Goal: Communication & Community: Share content

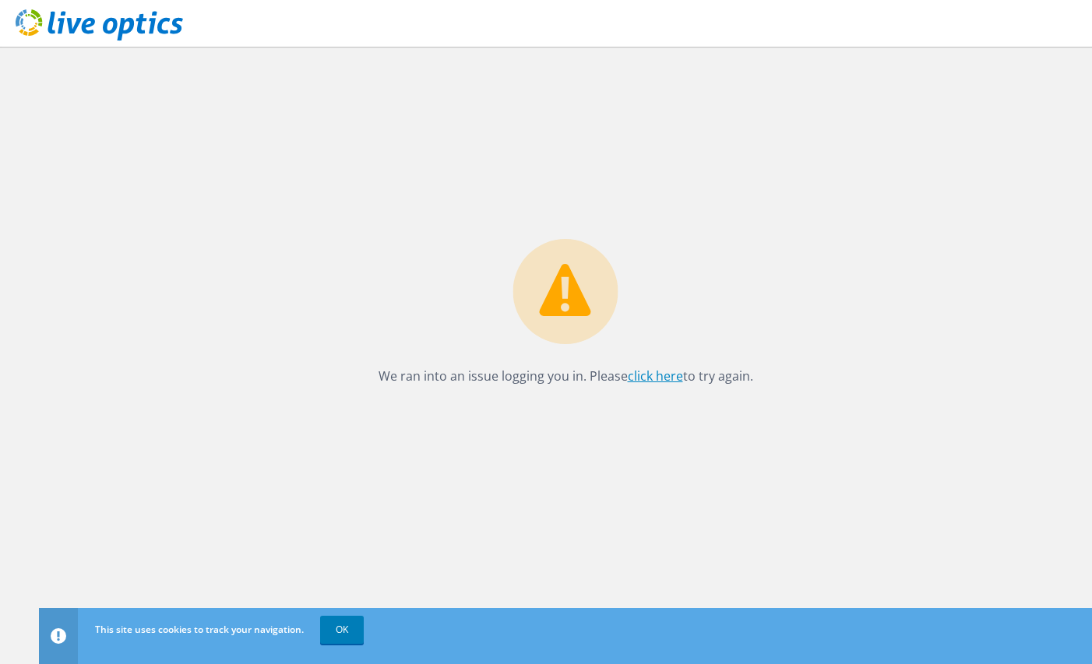
click at [652, 379] on link "click here" at bounding box center [655, 376] width 55 height 17
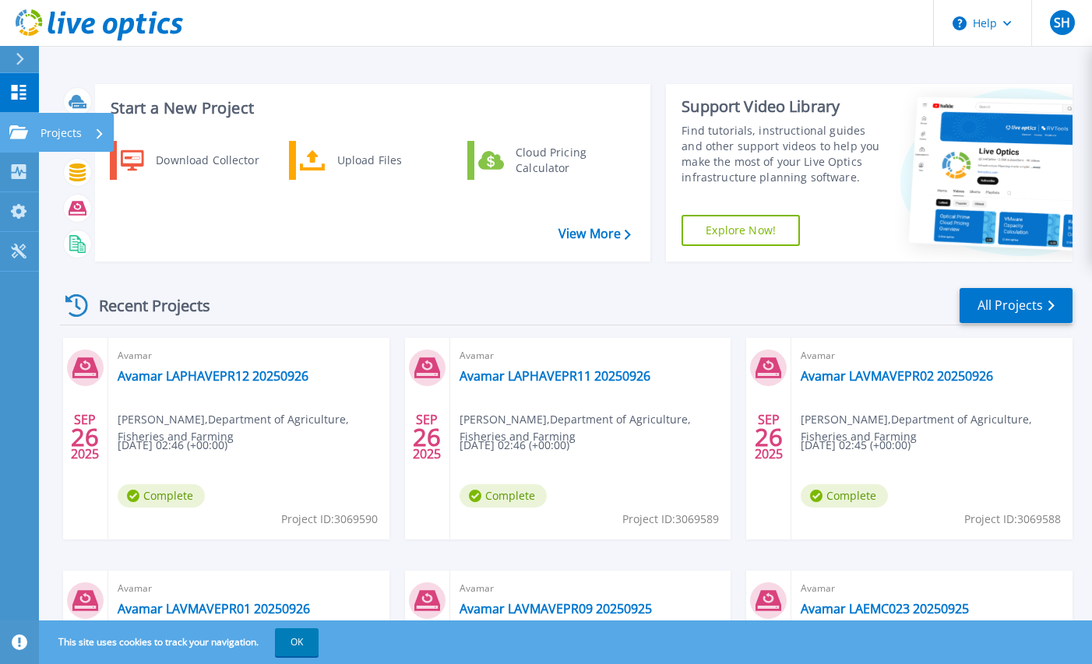
click at [1, 135] on link "Projects Projects" at bounding box center [19, 133] width 39 height 40
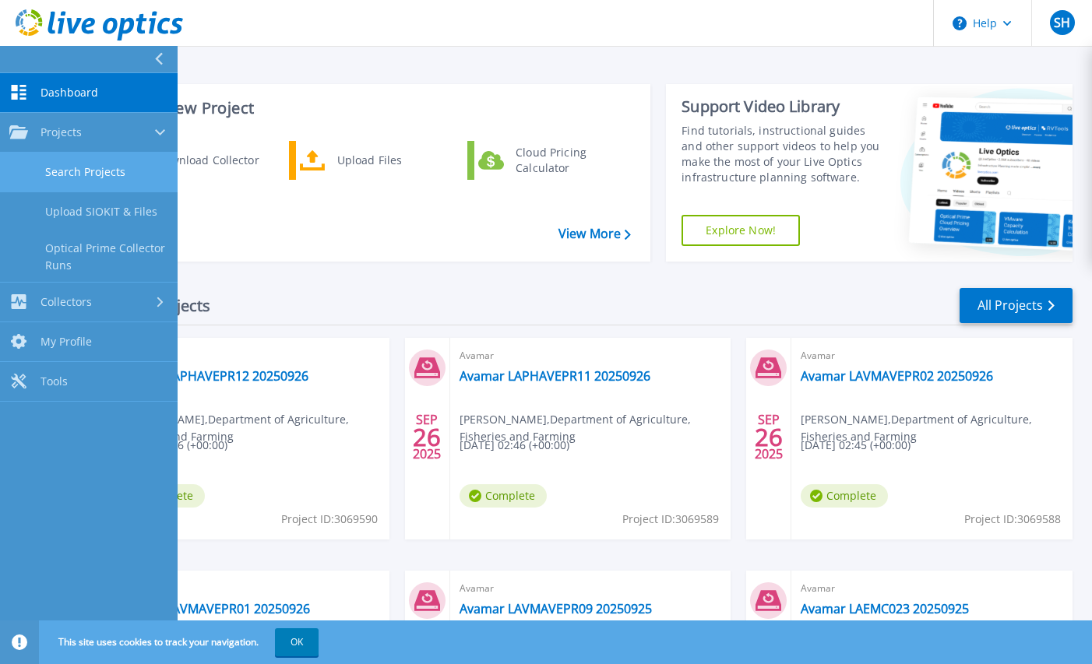
click at [77, 171] on link "Search Projects" at bounding box center [89, 173] width 178 height 40
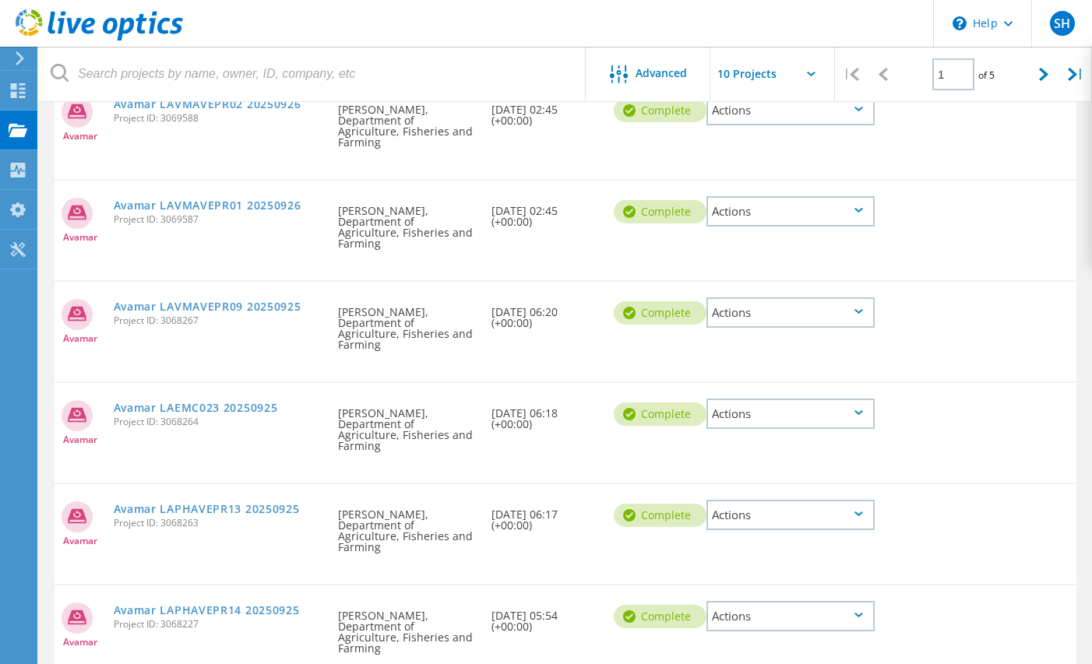
scroll to position [467, 0]
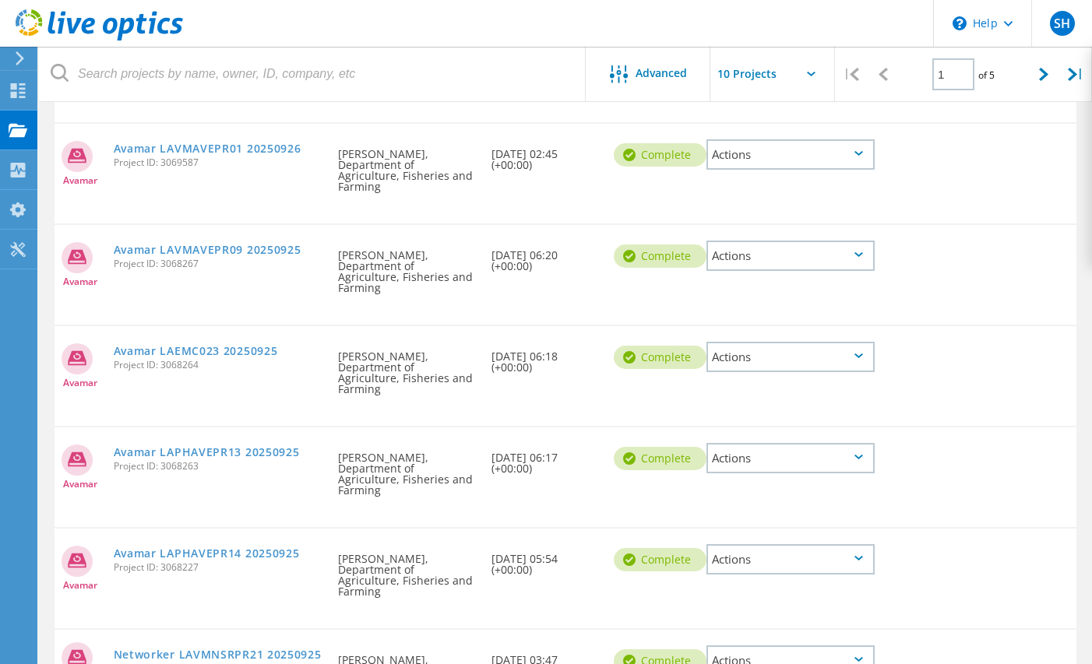
click at [872, 443] on div "Actions" at bounding box center [790, 458] width 168 height 30
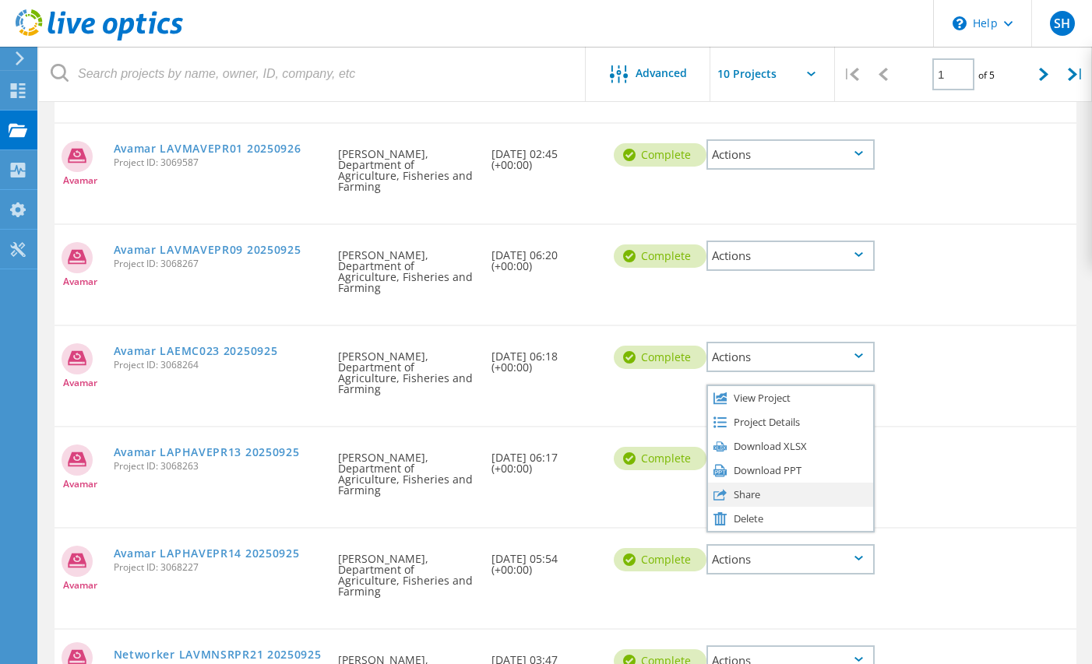
click at [750, 483] on div "Share" at bounding box center [790, 495] width 165 height 24
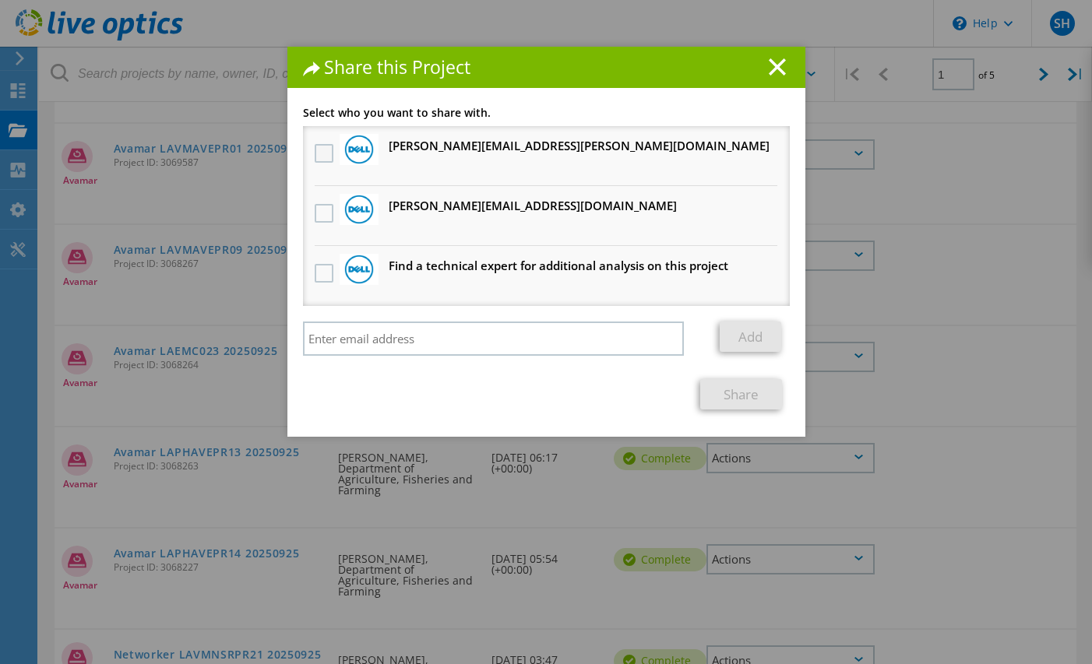
click at [315, 146] on label at bounding box center [326, 153] width 23 height 19
click at [0, 0] on input "checkbox" at bounding box center [0, 0] width 0 height 0
click at [315, 206] on label at bounding box center [326, 213] width 23 height 19
click at [0, 0] on input "checkbox" at bounding box center [0, 0] width 0 height 0
click at [732, 388] on link "Share" at bounding box center [741, 394] width 82 height 30
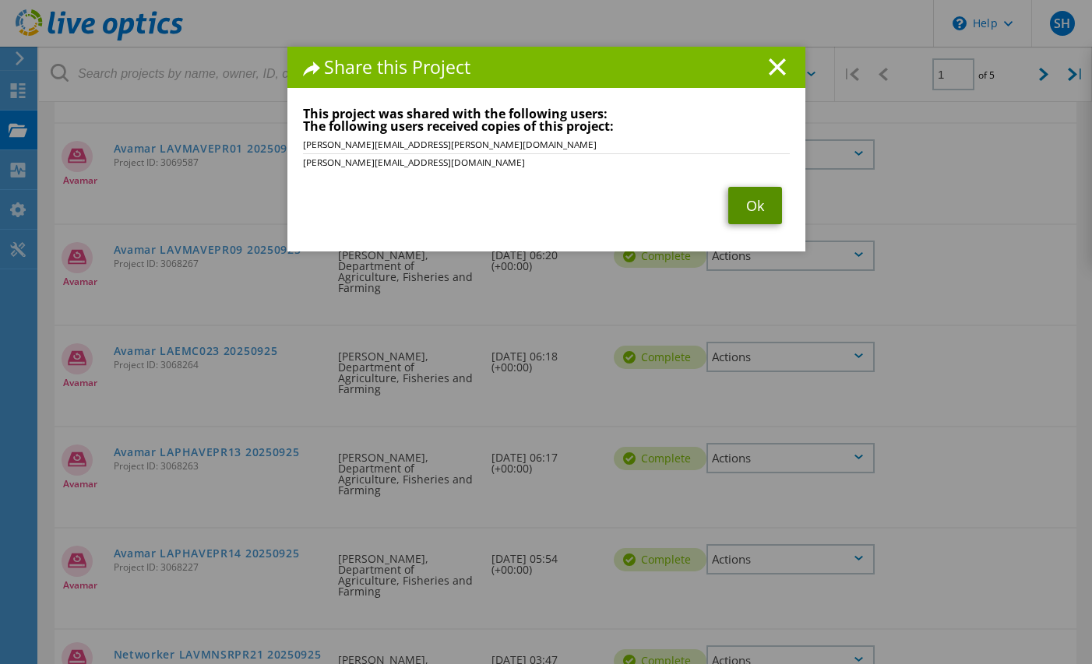
click at [741, 198] on link "Ok" at bounding box center [755, 205] width 54 height 37
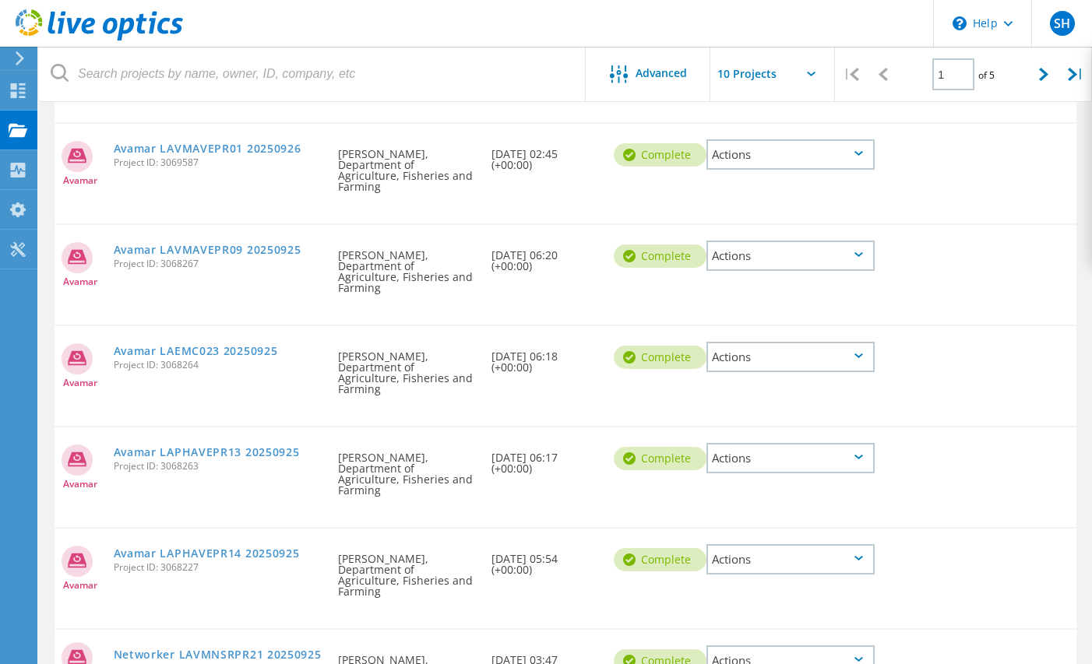
click at [863, 544] on div "Actions" at bounding box center [790, 559] width 168 height 30
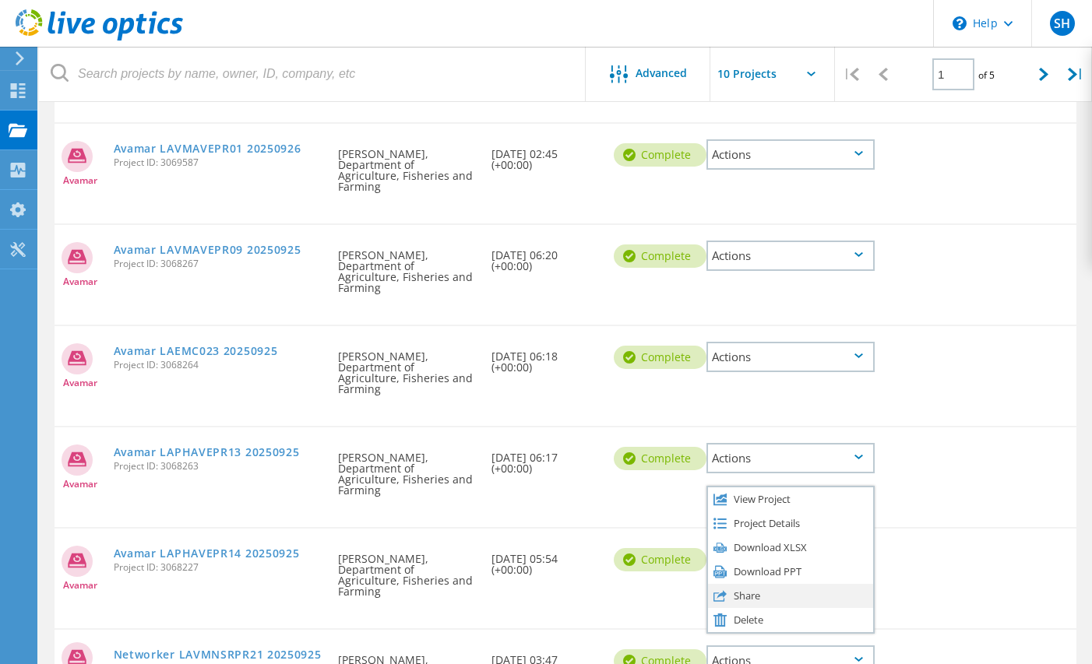
click at [748, 584] on div "Share" at bounding box center [790, 596] width 165 height 24
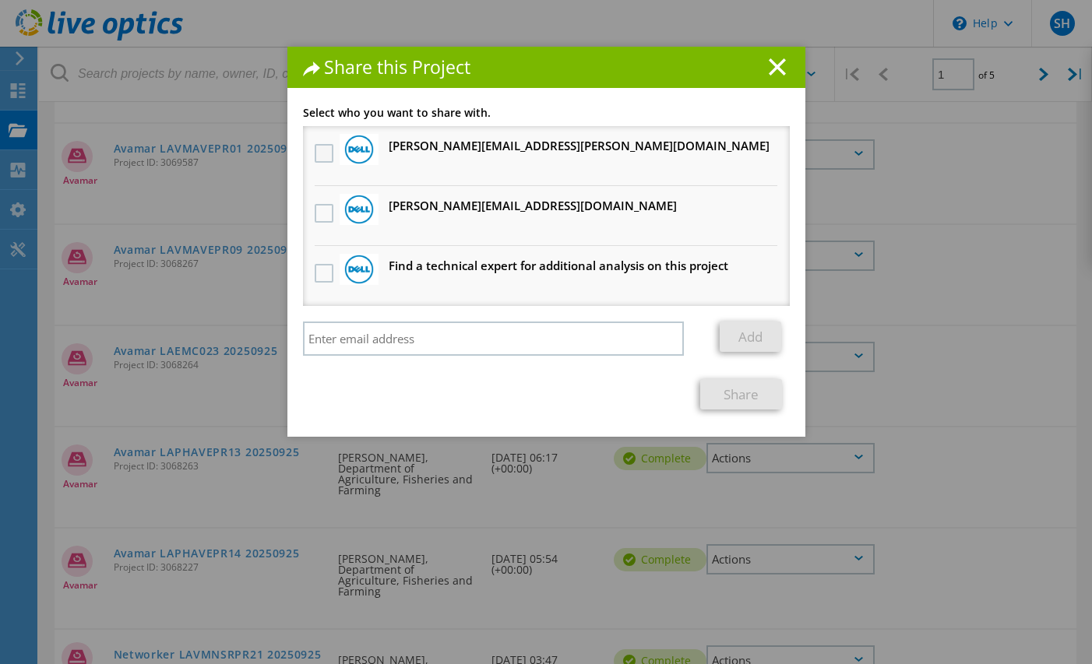
click at [316, 155] on label at bounding box center [326, 153] width 23 height 19
click at [0, 0] on input "checkbox" at bounding box center [0, 0] width 0 height 0
click at [324, 220] on label at bounding box center [326, 213] width 23 height 19
click at [0, 0] on input "checkbox" at bounding box center [0, 0] width 0 height 0
click at [743, 399] on link "Share" at bounding box center [741, 394] width 82 height 30
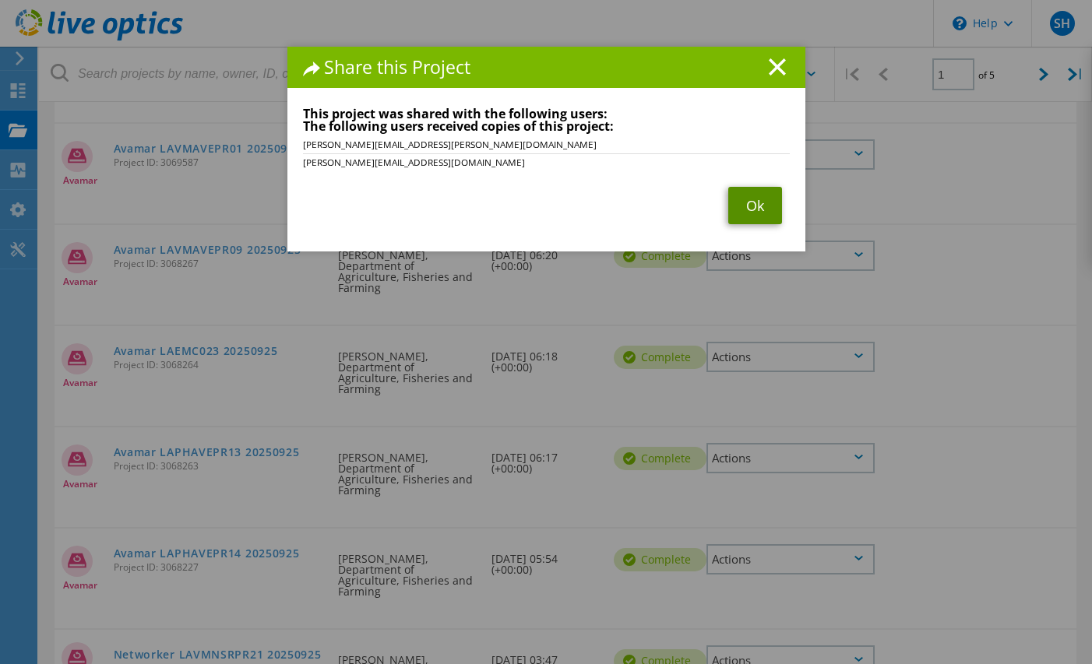
click at [750, 214] on link "Ok" at bounding box center [755, 205] width 54 height 37
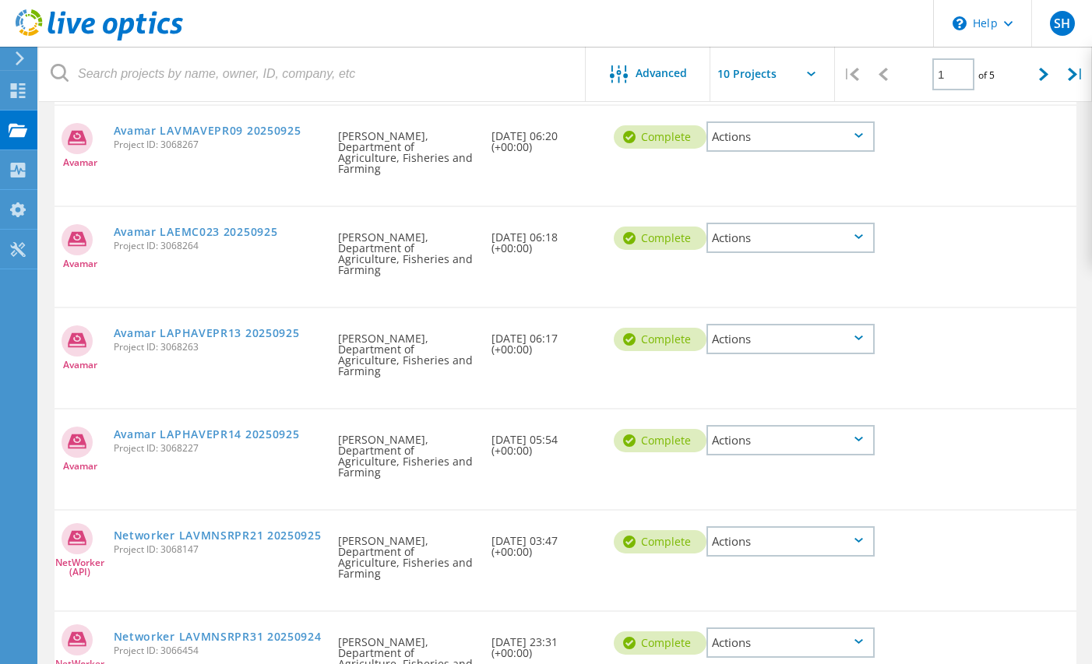
scroll to position [587, 0]
click at [862, 526] on div "Actions" at bounding box center [790, 541] width 168 height 30
click at [766, 553] on div "Share" at bounding box center [790, 565] width 165 height 24
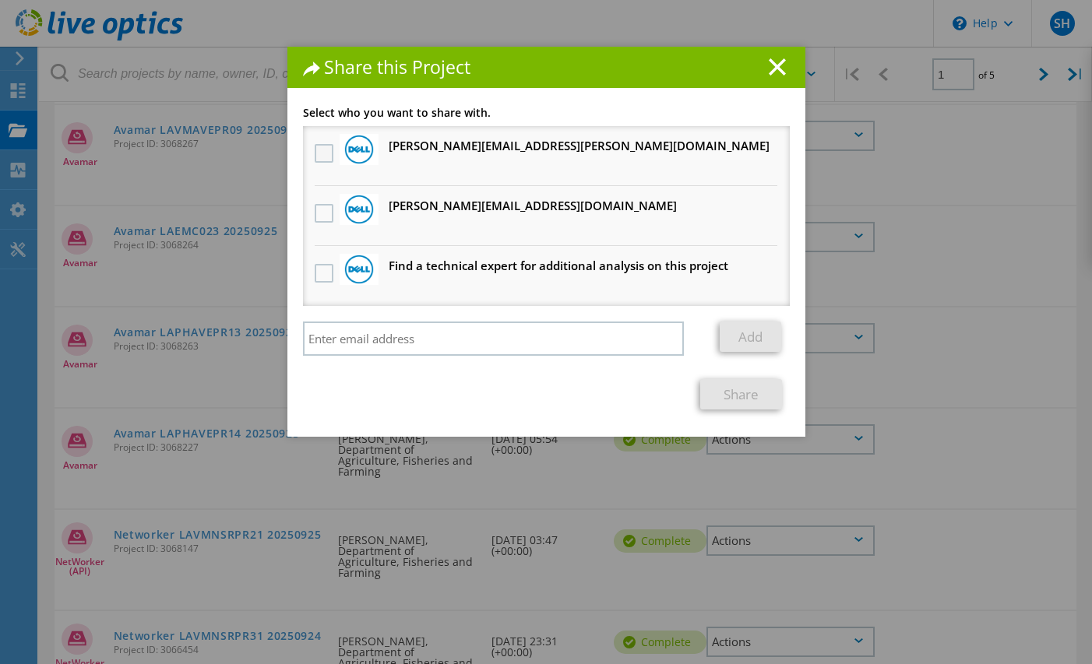
click at [322, 157] on label at bounding box center [326, 153] width 23 height 19
click at [0, 0] on input "checkbox" at bounding box center [0, 0] width 0 height 0
drag, startPoint x: 318, startPoint y: 208, endPoint x: 385, endPoint y: 286, distance: 102.7
click at [318, 209] on label at bounding box center [326, 213] width 23 height 19
click at [0, 0] on input "checkbox" at bounding box center [0, 0] width 0 height 0
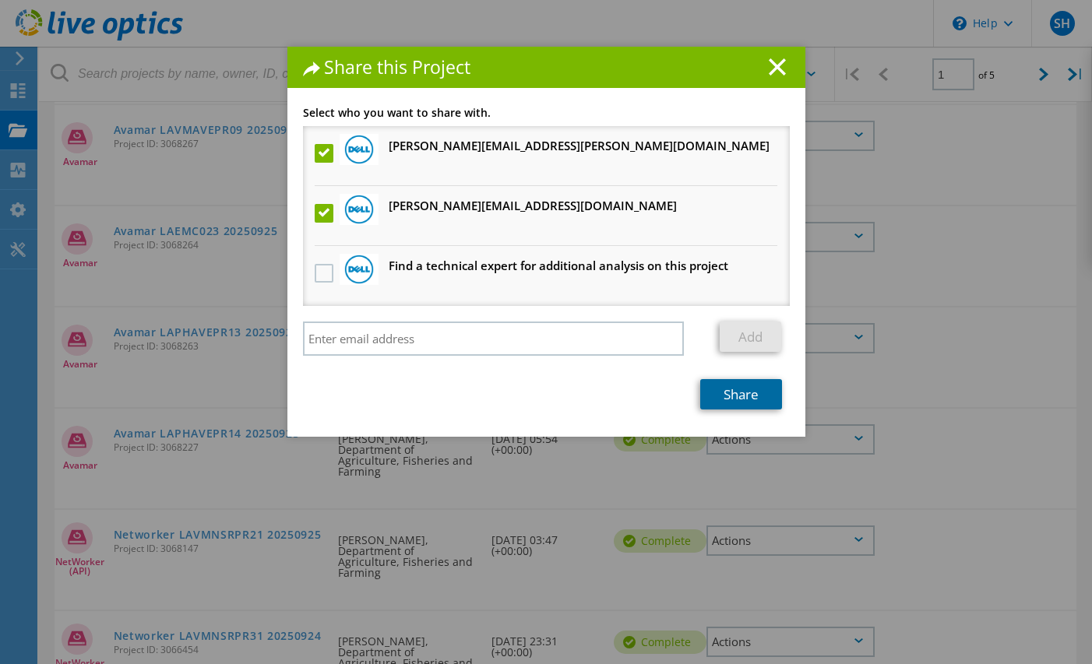
click at [750, 402] on link "Share" at bounding box center [741, 394] width 82 height 30
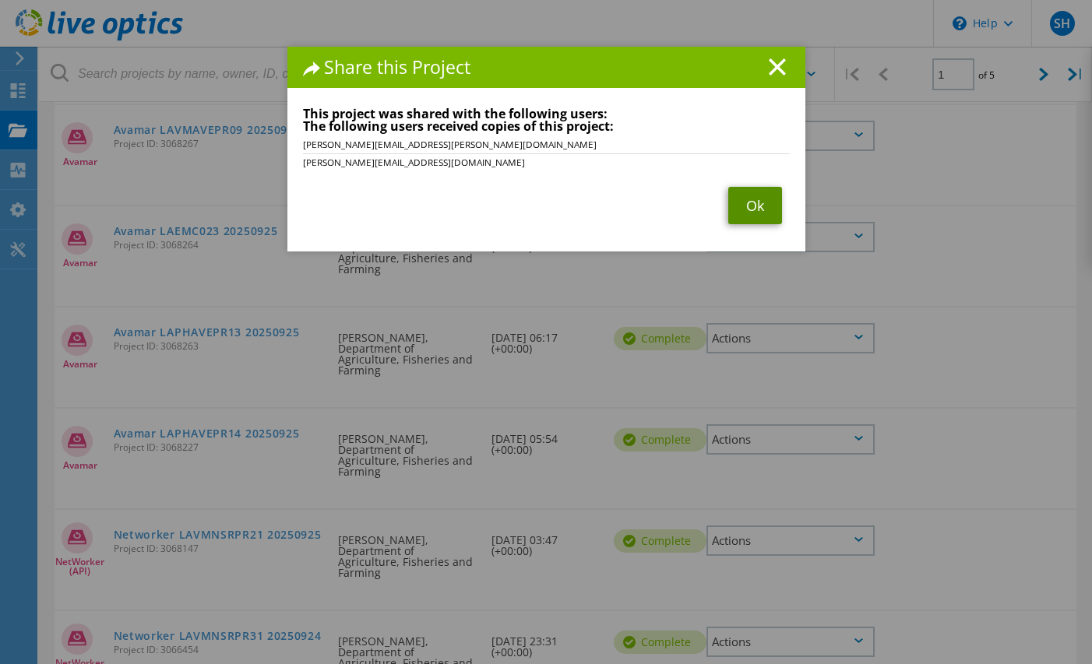
click at [748, 203] on link "Ok" at bounding box center [755, 205] width 54 height 37
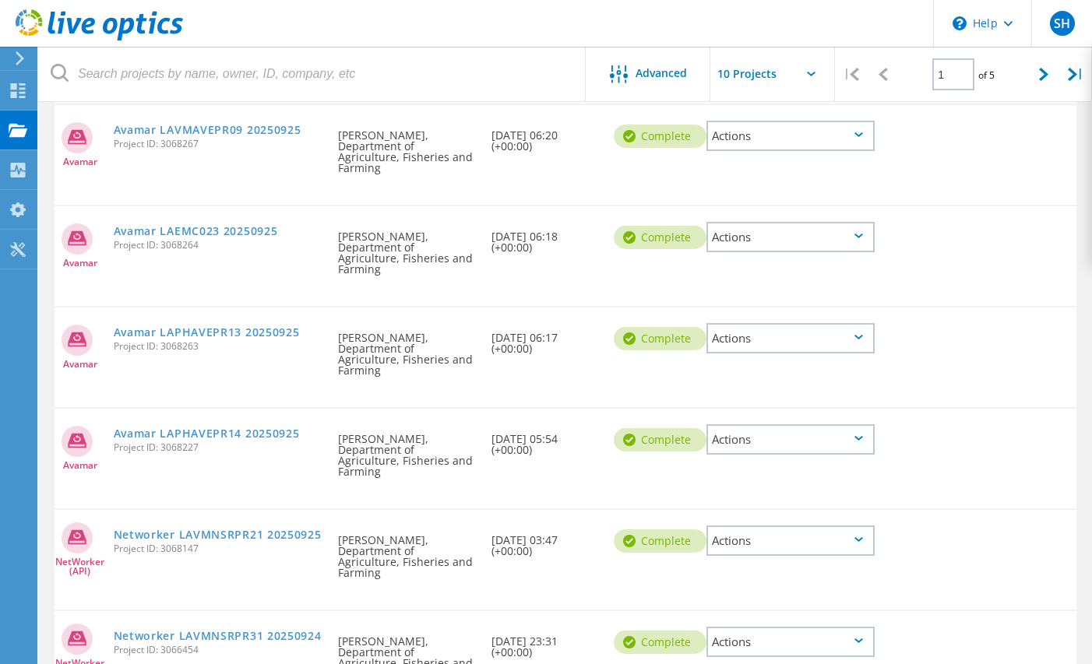
click at [861, 639] on icon at bounding box center [858, 641] width 9 height 5
click at [745, 654] on div "Share" at bounding box center [790, 666] width 165 height 24
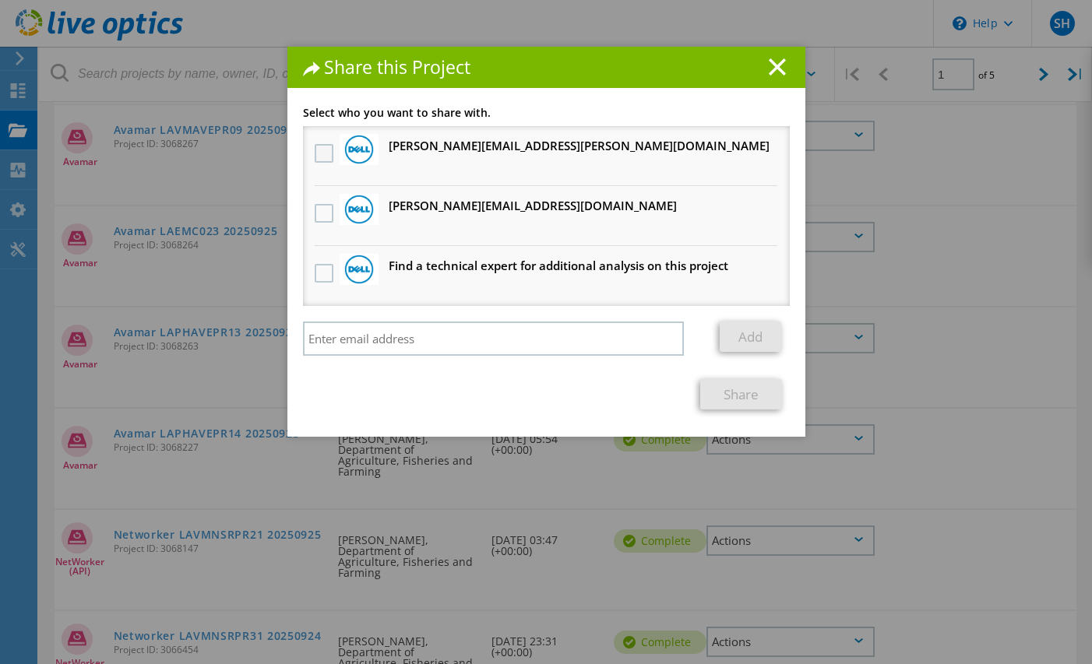
click at [322, 153] on label at bounding box center [326, 153] width 23 height 19
click at [0, 0] on input "checkbox" at bounding box center [0, 0] width 0 height 0
click at [324, 213] on label at bounding box center [326, 213] width 23 height 19
click at [0, 0] on input "checkbox" at bounding box center [0, 0] width 0 height 0
click at [750, 399] on link "Share" at bounding box center [741, 394] width 82 height 30
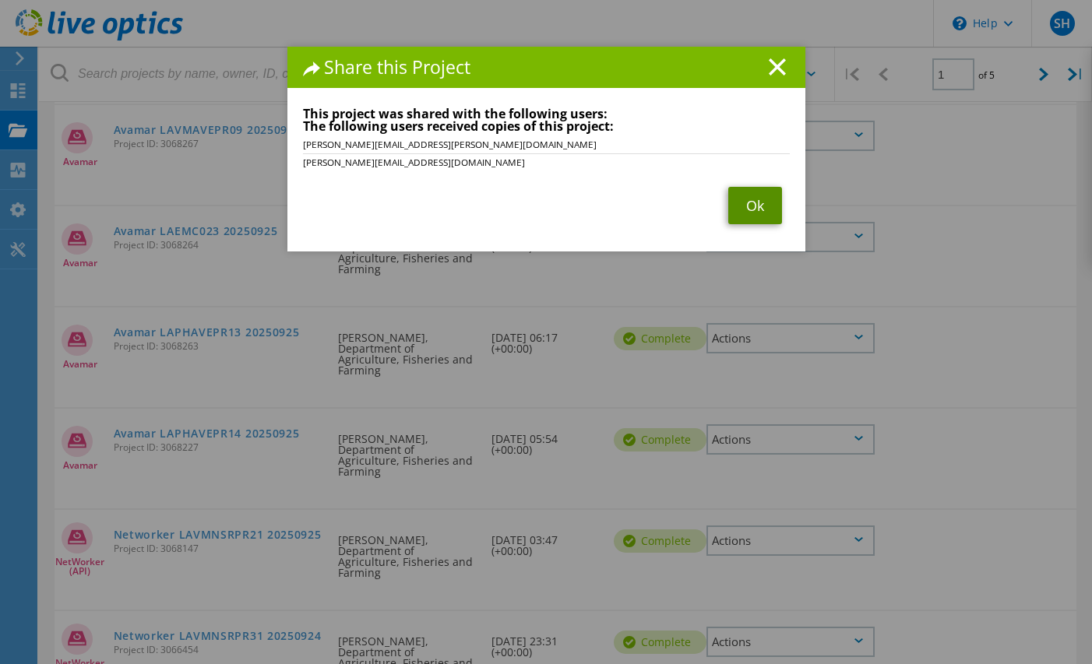
click at [755, 202] on link "Ok" at bounding box center [755, 205] width 54 height 37
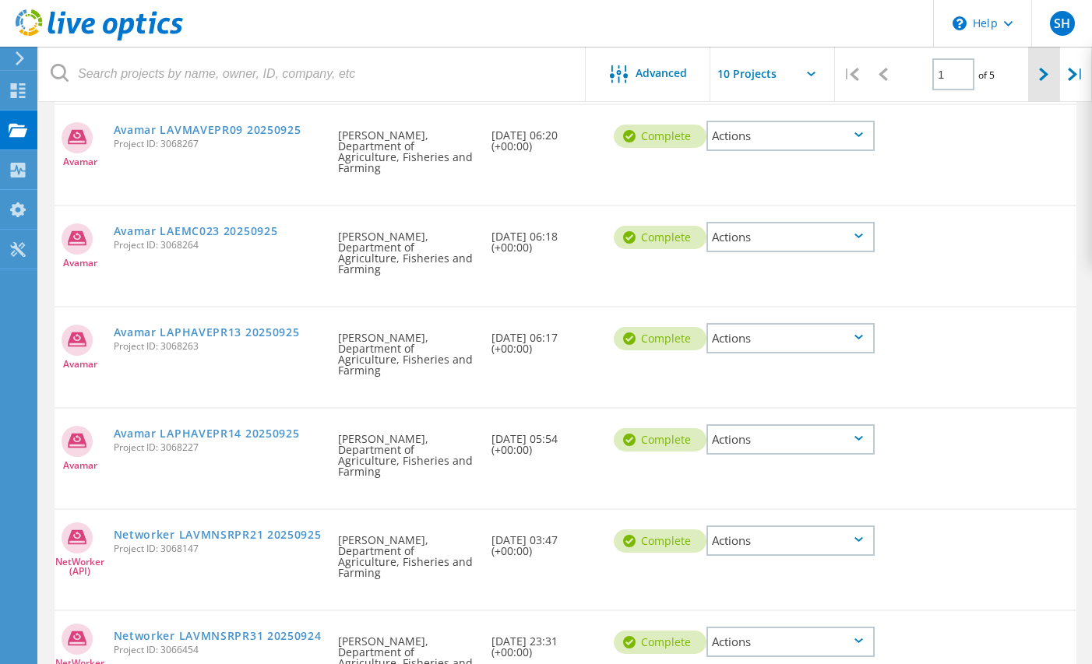
click at [1043, 73] on icon at bounding box center [1043, 74] width 9 height 13
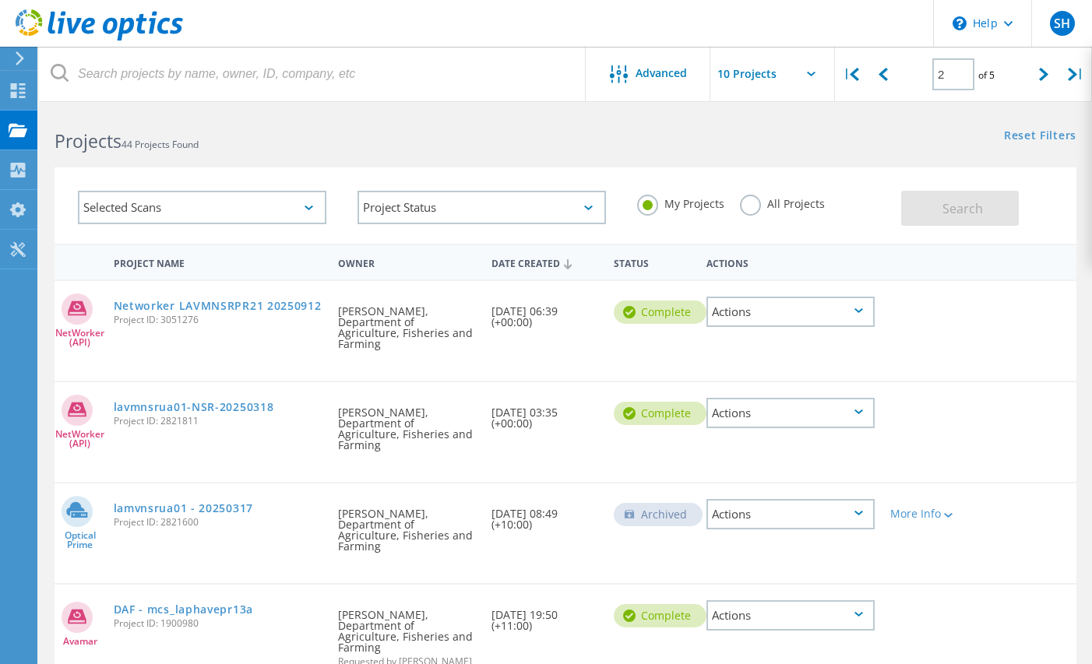
scroll to position [0, 0]
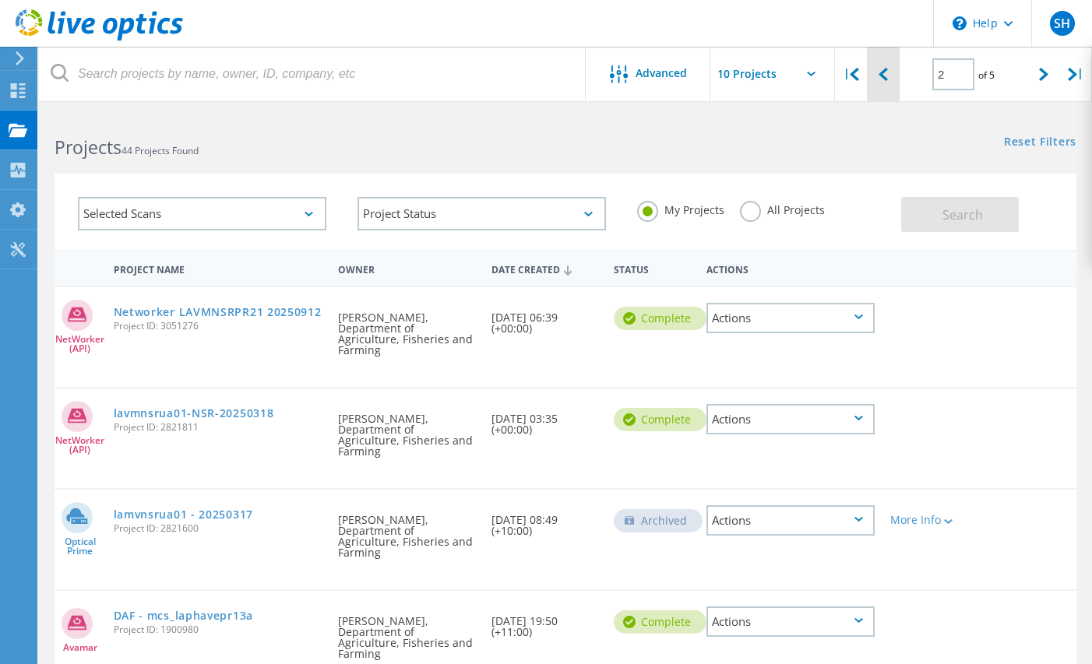
click at [883, 75] on icon at bounding box center [882, 74] width 9 height 13
type input "1"
